Goal: Task Accomplishment & Management: Use online tool/utility

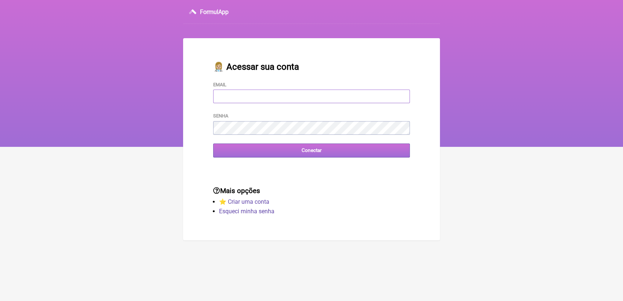
type input "terapiasveronicadias@gmail.com"
click at [282, 153] on input "Conectar" at bounding box center [311, 151] width 197 height 14
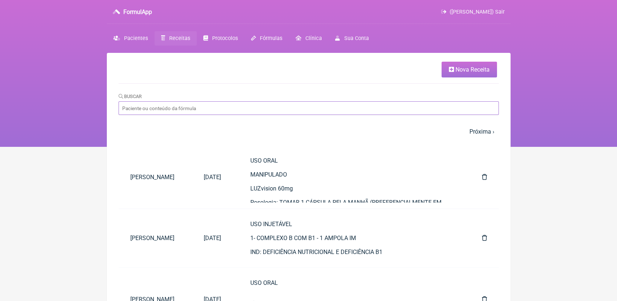
click at [225, 111] on input "Buscar" at bounding box center [309, 108] width 380 height 14
click at [167, 38] on link "Receitas" at bounding box center [176, 38] width 42 height 14
click at [209, 112] on input "Buscar" at bounding box center [309, 108] width 380 height 14
click at [225, 115] on input "Buscar" at bounding box center [309, 108] width 380 height 14
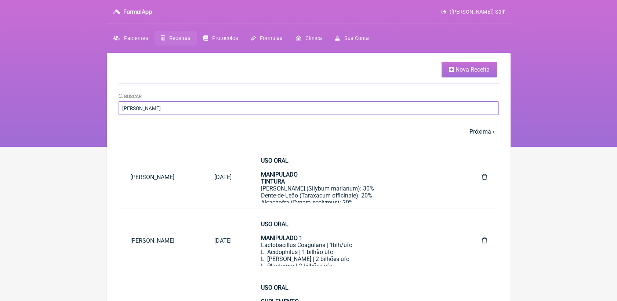
type input "maria fernanda"
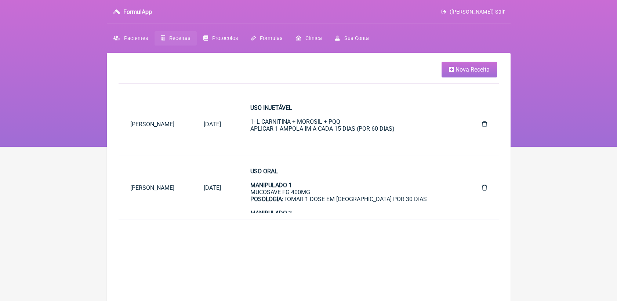
click at [180, 34] on link "Receitas" at bounding box center [176, 38] width 42 height 14
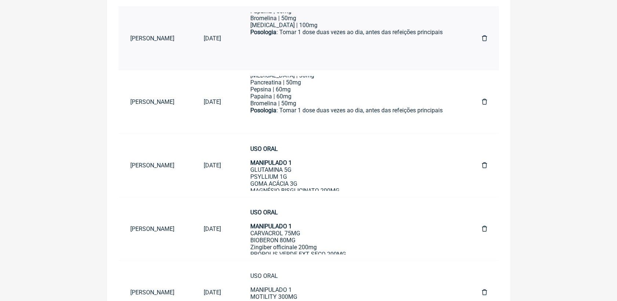
scroll to position [122, 0]
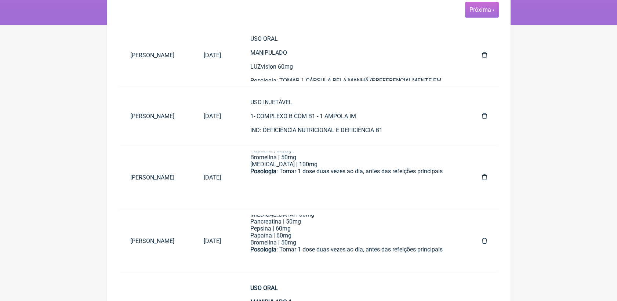
click at [480, 14] on span "Próxima ›" at bounding box center [482, 10] width 34 height 16
click at [470, 13] on link "Próxima ›" at bounding box center [482, 9] width 25 height 7
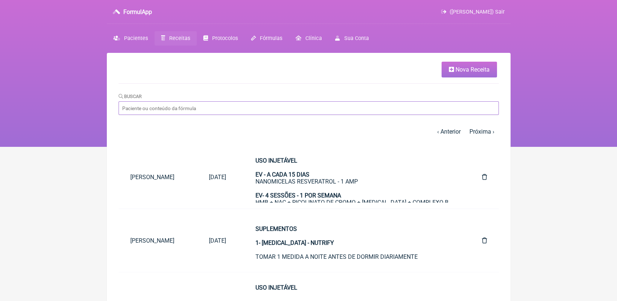
click at [200, 114] on input "Buscar" at bounding box center [309, 108] width 380 height 14
type input "fernando"
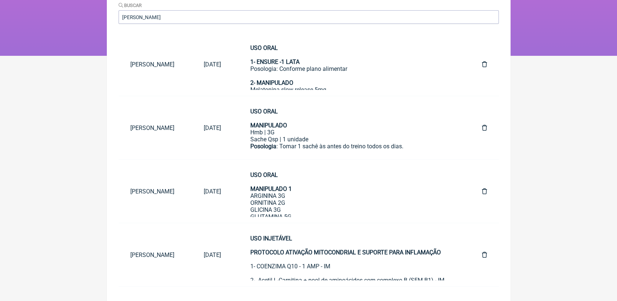
scroll to position [95, 0]
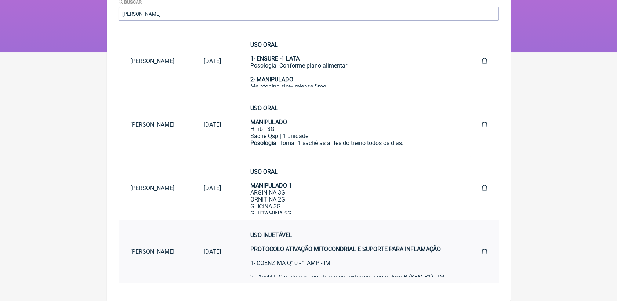
click at [354, 260] on div "USO INJETÁVEL PROTOCOLO ATIVAÇÃO MITOCONDRIAL E SUPORTE PARA INFLAMAÇÃO 1- COEN…" at bounding box center [351, 256] width 202 height 49
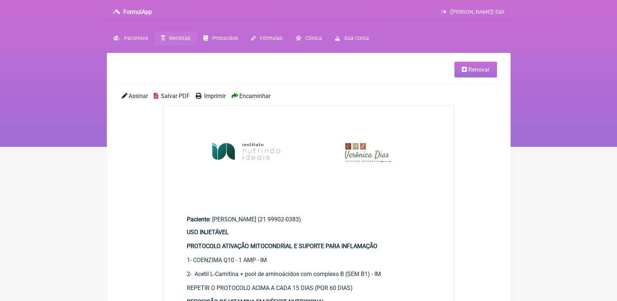
click at [465, 69] on icon at bounding box center [464, 69] width 5 height 6
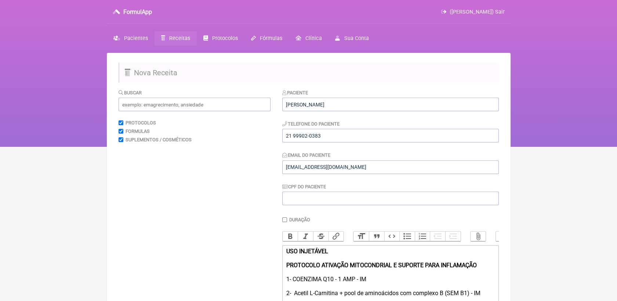
scroll to position [124, 0]
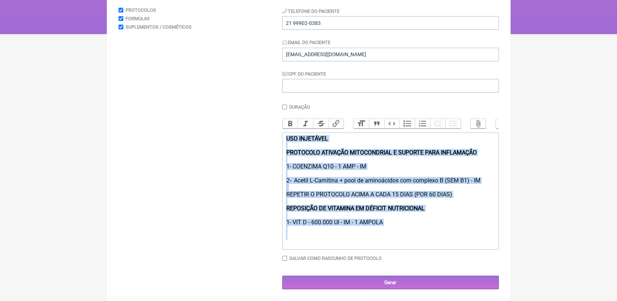
drag, startPoint x: 285, startPoint y: 137, endPoint x: 477, endPoint y: 254, distance: 224.9
click at [477, 254] on div "Duração Duração de 30 dias Bold Italic Strikethrough Link Heading Quote Code Bu…" at bounding box center [390, 185] width 217 height 162
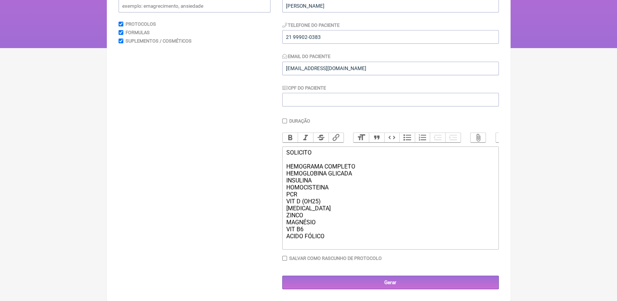
scroll to position [117, 0]
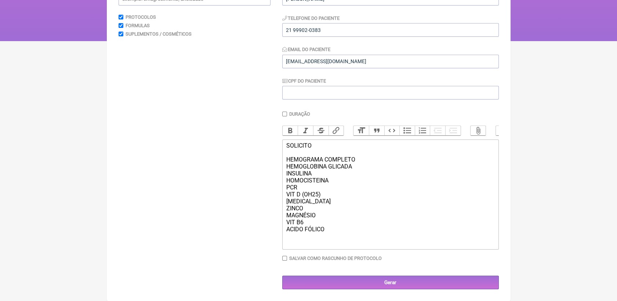
drag, startPoint x: 289, startPoint y: 144, endPoint x: 307, endPoint y: 142, distance: 18.1
click at [314, 144] on div "SOLICITO HEMOGRAMA COMPLETO HEMOGLOBINA GLICADA INSULINA HOMOCISTEINA PCR VIT D…" at bounding box center [390, 194] width 209 height 105
click at [283, 126] on button "Bold" at bounding box center [290, 131] width 15 height 10
click at [362, 180] on div "SOLICITO HEMOGRAMA COMPLETO HEMOGLOBINA GLICADA INSULINA HOMOCISTEINA PCR VIT D…" at bounding box center [390, 194] width 209 height 105
click at [334, 227] on div "SOLICITO HEMOGRAMA COMPLETO HEMOGLOBINA GLICADA INSULINA HOMOCISTEINA PCR VIT D…" at bounding box center [390, 194] width 209 height 105
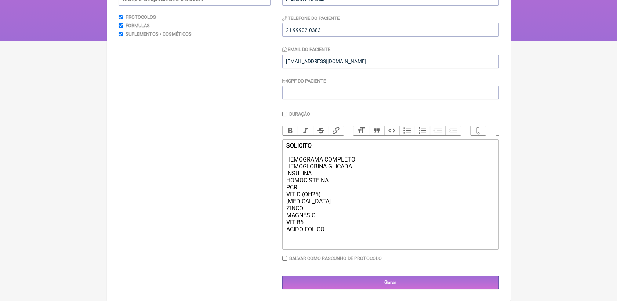
scroll to position [124, 0]
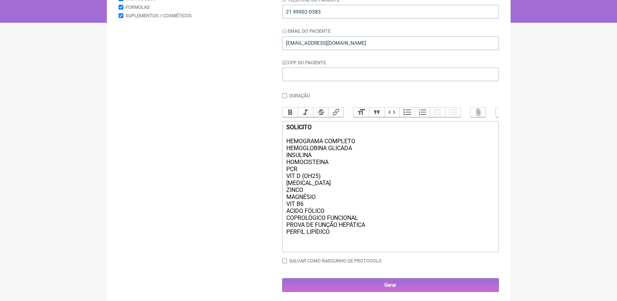
type trix-editor "<div><strong>SOLICITO </strong><br><br>HEMOGRAMA COMPLETO<br>HEMOGLOBINA GLICAD…"
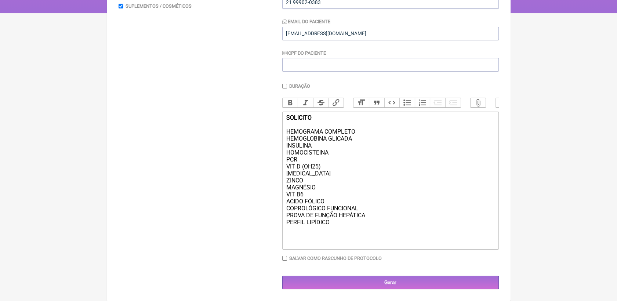
scroll to position [146, 0]
click at [395, 278] on input "Gerar" at bounding box center [390, 283] width 217 height 14
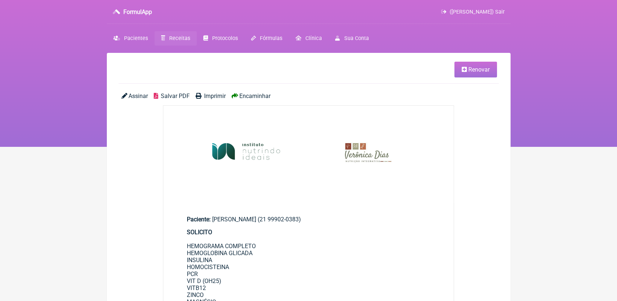
click at [171, 95] on span "Salvar PDF" at bounding box center [175, 96] width 29 height 7
click at [473, 75] on link "Renovar" at bounding box center [476, 70] width 43 height 16
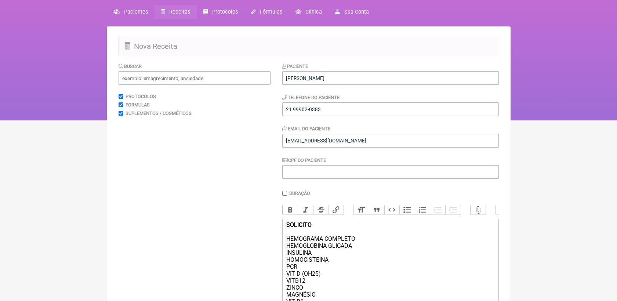
scroll to position [122, 0]
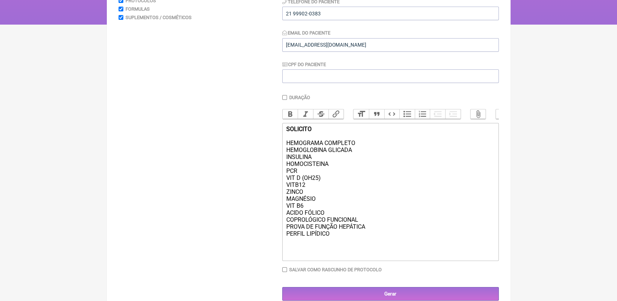
drag, startPoint x: 285, startPoint y: 155, endPoint x: 379, endPoint y: 242, distance: 127.5
click at [379, 242] on trix-editor "SOLICITO HEMOGRAMA COMPLETO HEMOGLOBINA GLICADA INSULINA HOMOCISTEINA PCR VIT D…" at bounding box center [390, 192] width 217 height 138
drag, startPoint x: 358, startPoint y: 244, endPoint x: 284, endPoint y: 150, distance: 119.0
click at [284, 150] on trix-editor "SOLICITO HEMOGRAMA COMPLETO HEMOGLOBINA GLICADA INSULINA HOMOCISTEINA PCR VIT D…" at bounding box center [390, 192] width 217 height 138
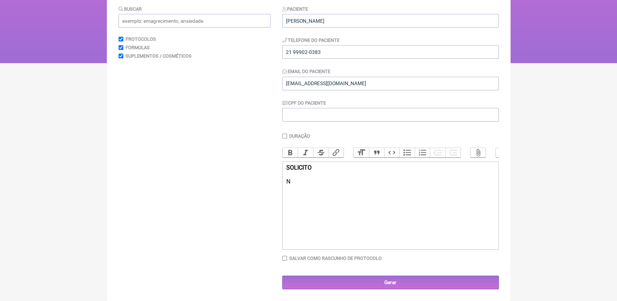
scroll to position [92, 0]
click at [387, 196] on div "SOLICITO NUTRINGEN - TESTE DE PRECISÃO INDICAÇÃO: INFLAMAÇÃO SISTÊMICA E MEDICI…" at bounding box center [390, 192] width 209 height 56
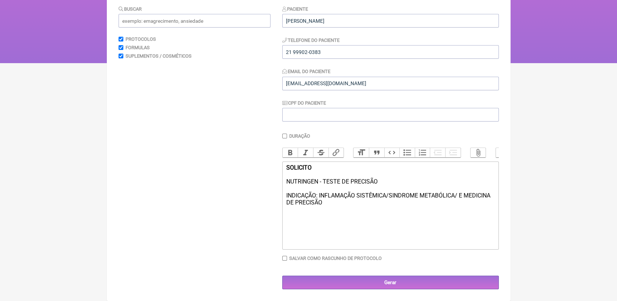
type trix-editor "<div><strong>SOLICITO </strong><br><br>NUTRINGEN - TESTE DE PRECISÃO<br><br>IND…"
click at [427, 281] on input "Gerar" at bounding box center [390, 283] width 217 height 14
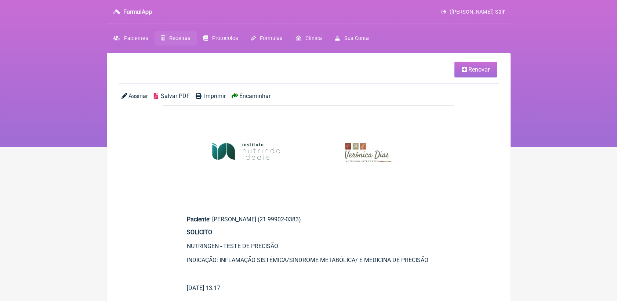
click at [184, 98] on span "Salvar PDF" at bounding box center [175, 96] width 29 height 7
click at [182, 30] on nav "FormulApp (Veronica Almeida dias) Sair Pacientes Receitas Protocolos Fórmulas C…" at bounding box center [308, 73] width 617 height 147
click at [181, 34] on link "Receitas" at bounding box center [176, 38] width 42 height 14
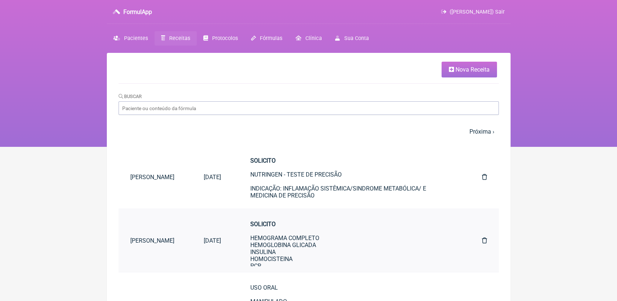
click at [298, 253] on div "SOLICITO HEMOGRAMA COMPLETO HEMOGLOBINA GLICADA INSULINA HOMOCISTEINA PCR VIT D…" at bounding box center [351, 287] width 202 height 133
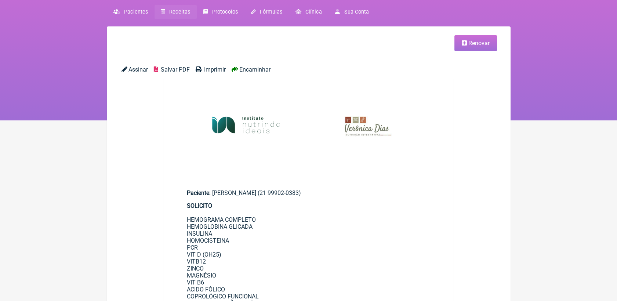
scroll to position [41, 0]
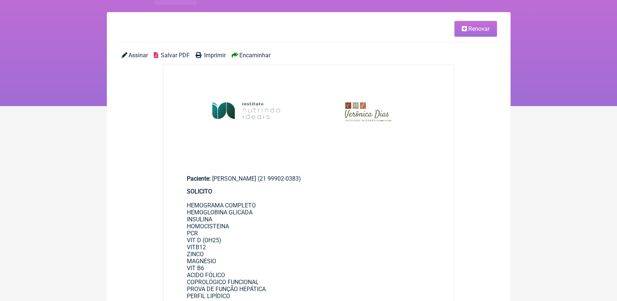
click at [479, 32] on span "Renovar" at bounding box center [478, 28] width 21 height 7
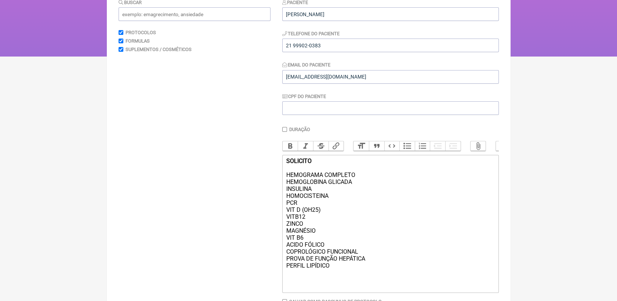
scroll to position [146, 0]
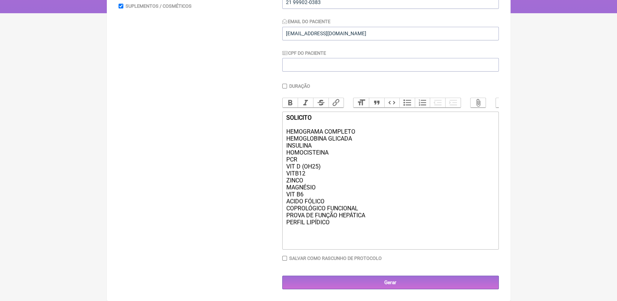
click at [320, 242] on div "SOLICITO HEMOGRAMA COMPLETO HEMOGLOBINA GLICADA INSULINA HOMOCISTEINA PCR VIT D…" at bounding box center [390, 180] width 209 height 133
type trix-editor "<div><strong>SOLICITO </strong><br><br>HEMOGRAMA COMPLETO<br>HEMOGLOBINA GLICAD…"
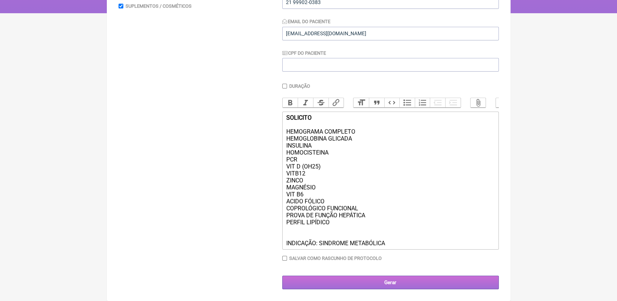
click at [408, 286] on input "Gerar" at bounding box center [390, 283] width 217 height 14
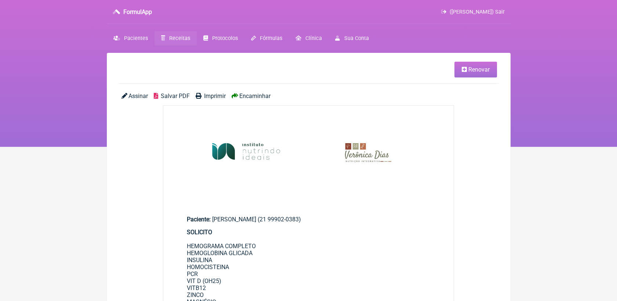
click at [178, 94] on span "Salvar PDF" at bounding box center [175, 96] width 29 height 7
click at [175, 40] on span "Receitas" at bounding box center [179, 38] width 21 height 6
